Goal: Information Seeking & Learning: Learn about a topic

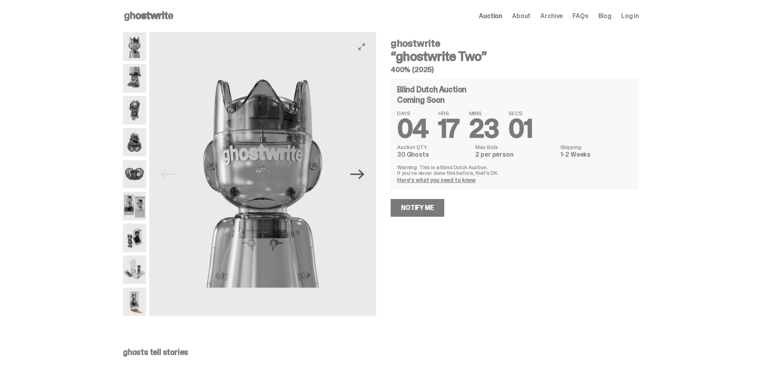
click at [360, 176] on icon "Next" at bounding box center [357, 174] width 14 height 14
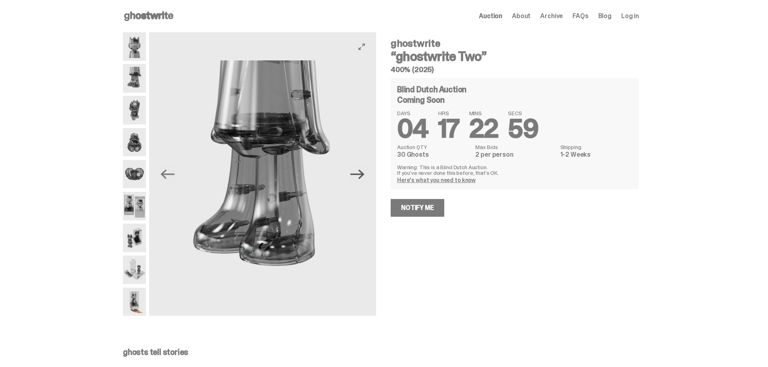
click at [360, 176] on icon "Next" at bounding box center [357, 174] width 14 height 14
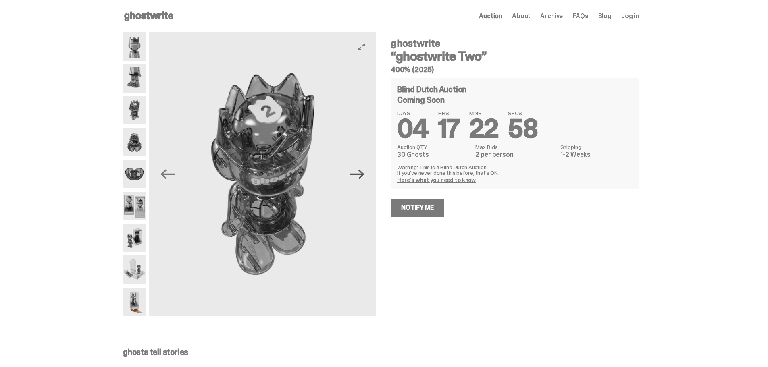
click at [360, 176] on icon "Next" at bounding box center [357, 174] width 14 height 14
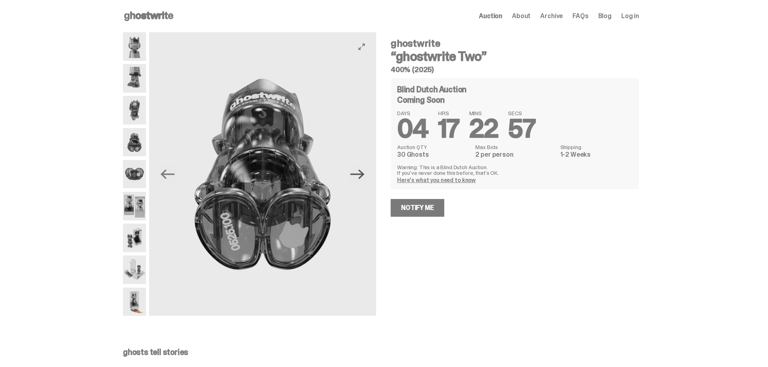
click at [360, 176] on icon "Next" at bounding box center [357, 174] width 14 height 14
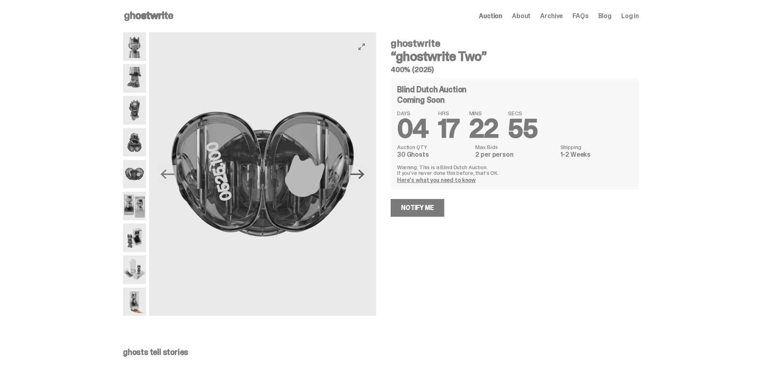
click at [360, 176] on icon "Next" at bounding box center [357, 174] width 14 height 14
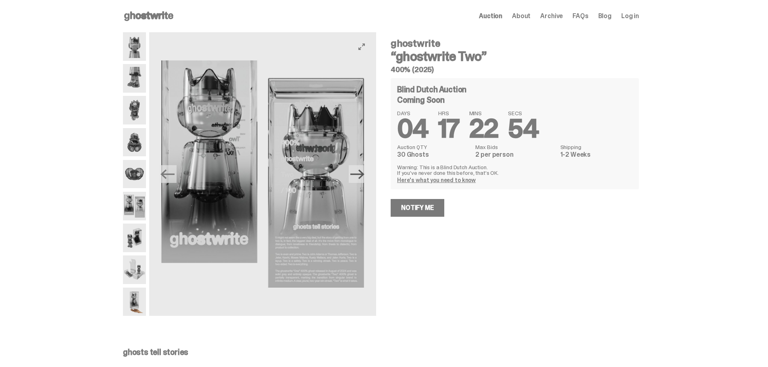
click at [360, 176] on icon "Next" at bounding box center [357, 174] width 14 height 14
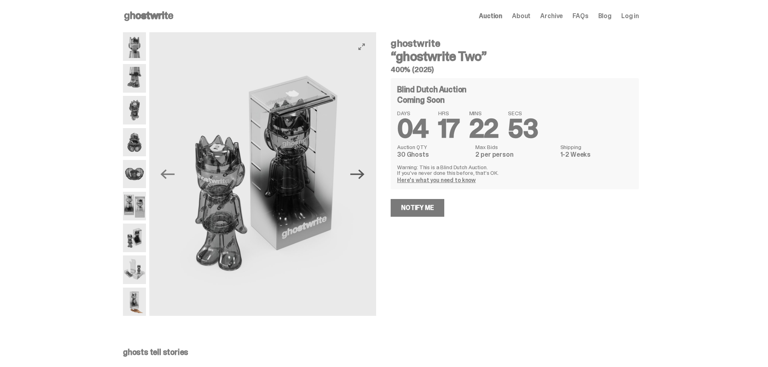
click at [360, 176] on icon "Next" at bounding box center [357, 174] width 14 height 14
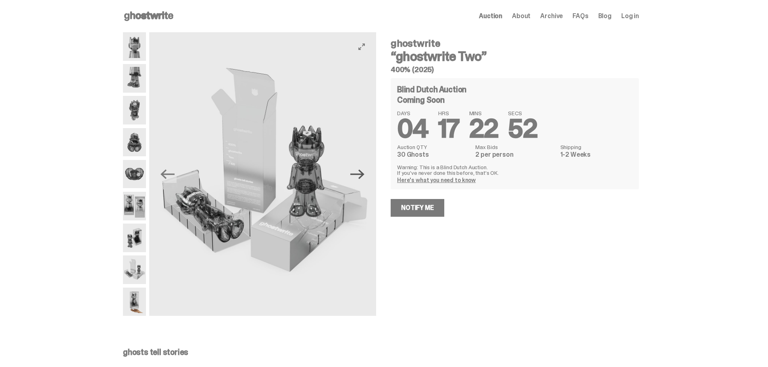
click at [360, 176] on icon "Next" at bounding box center [357, 174] width 14 height 14
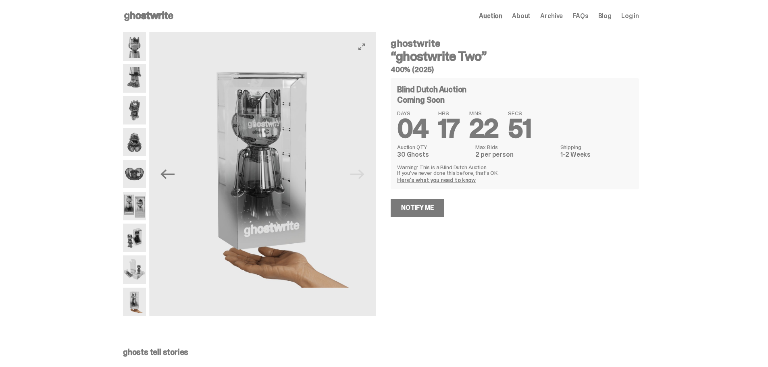
click at [360, 176] on img at bounding box center [262, 174] width 227 height 284
